Goal: Navigation & Orientation: Find specific page/section

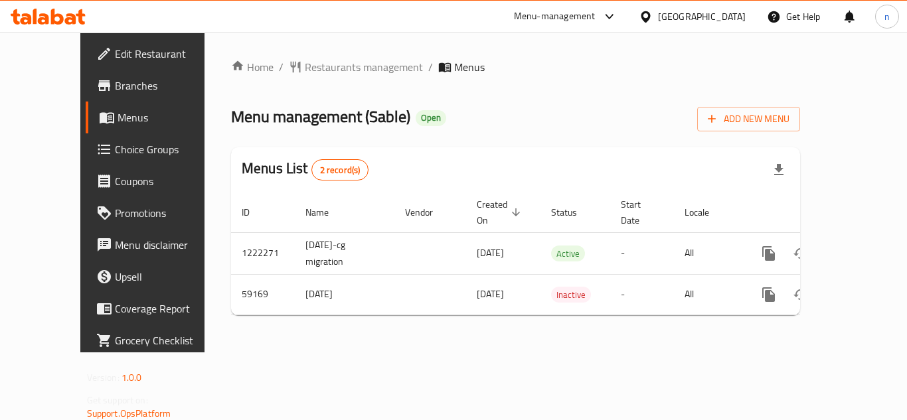
click at [653, 17] on icon at bounding box center [646, 17] width 14 height 14
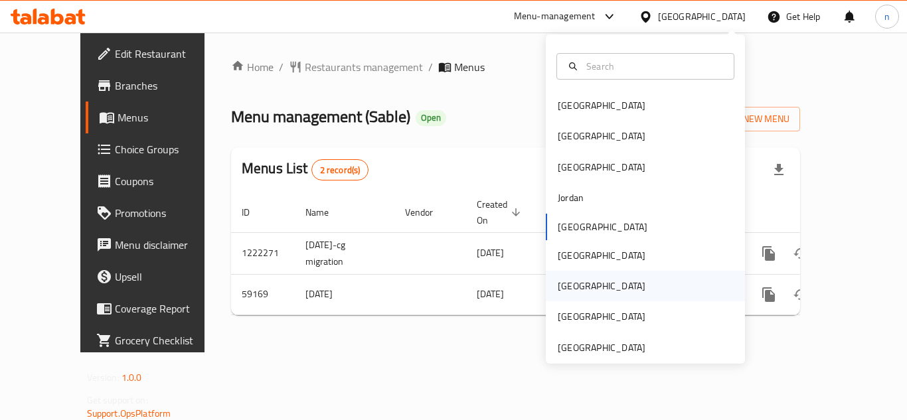
click at [564, 280] on div "[GEOGRAPHIC_DATA]" at bounding box center [602, 286] width 88 height 15
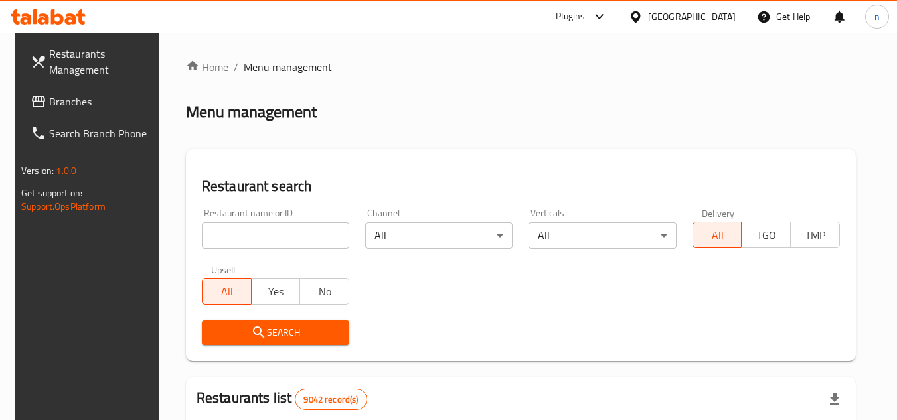
click at [66, 102] on span "Branches" at bounding box center [101, 102] width 105 height 16
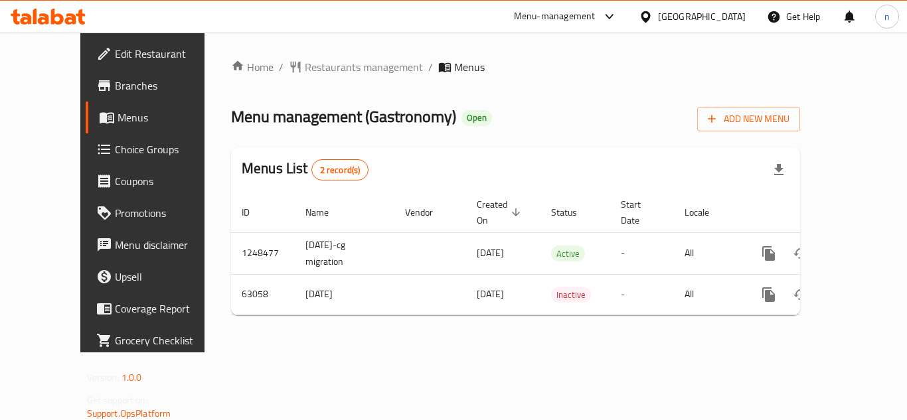
click at [650, 17] on icon at bounding box center [645, 16] width 9 height 11
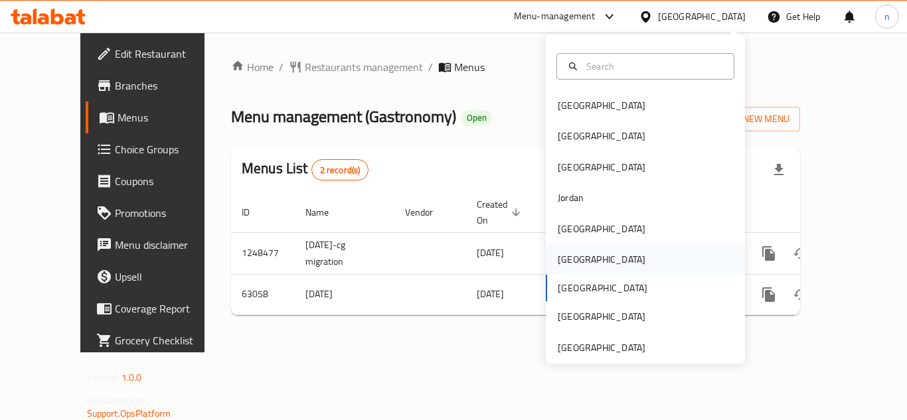
click at [556, 250] on div "[GEOGRAPHIC_DATA]" at bounding box center [601, 259] width 109 height 31
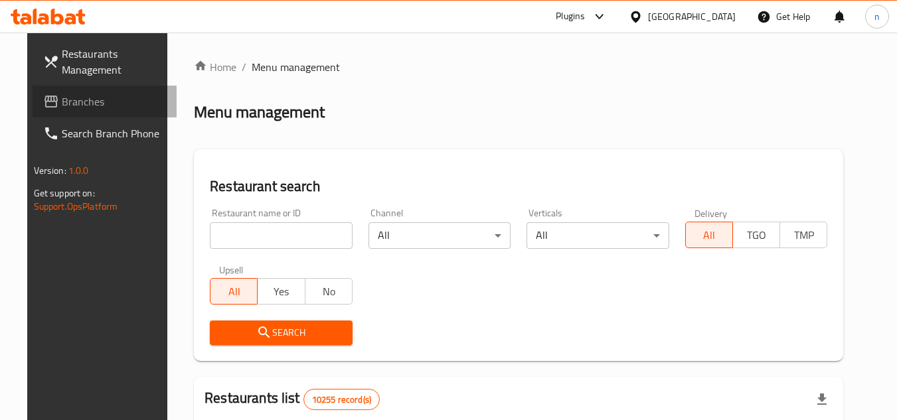
click at [88, 89] on link "Branches" at bounding box center [105, 102] width 145 height 32
